Goal: Find specific page/section: Find specific page/section

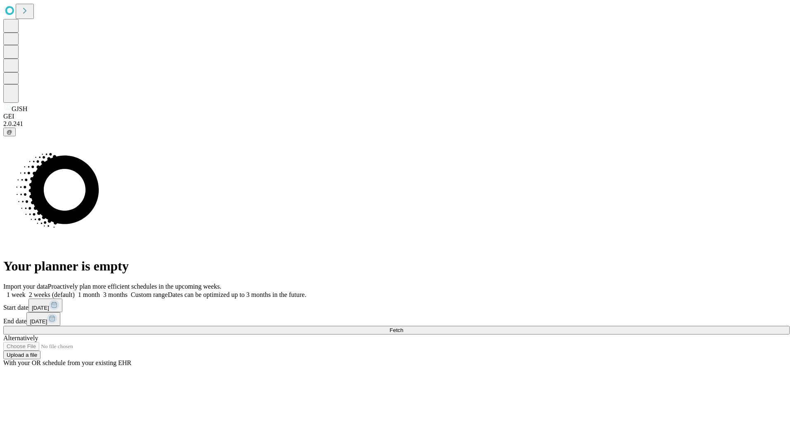
click at [403, 327] on span "Fetch" at bounding box center [396, 330] width 14 height 6
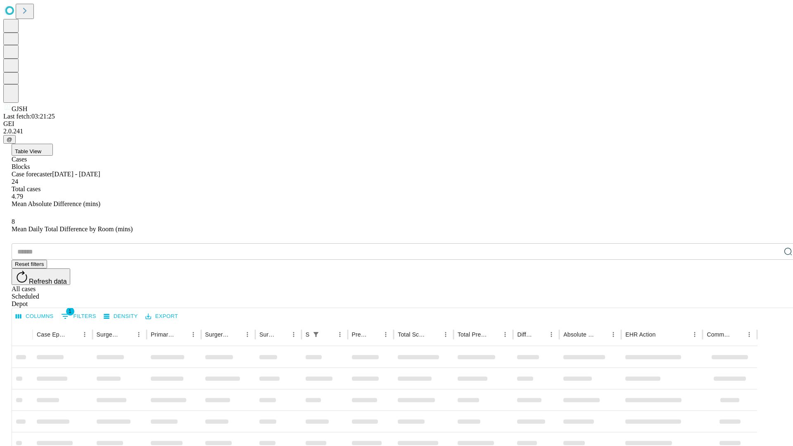
click at [771, 300] on div "Depot" at bounding box center [405, 303] width 786 height 7
